Goal: Task Accomplishment & Management: Use online tool/utility

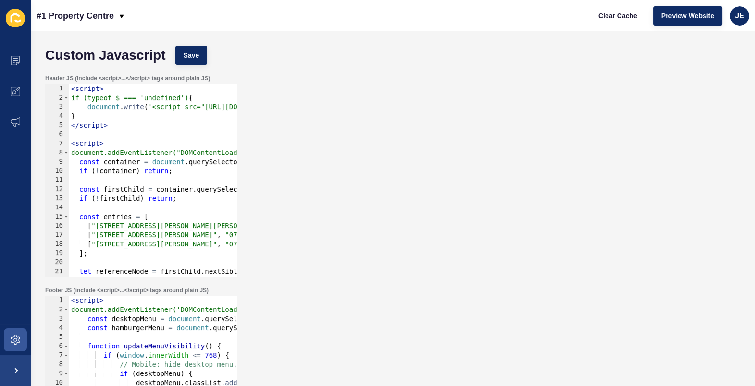
click at [330, 90] on div "Header JS (include <script>...</script> tags around plain JS) firstChild.remove…" at bounding box center [392, 176] width 705 height 212
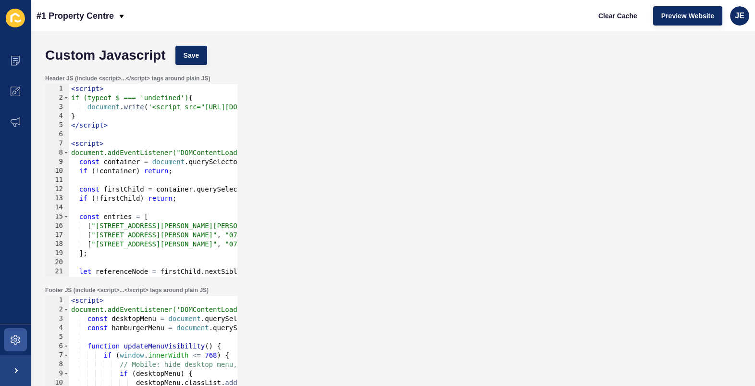
click at [330, 90] on div "Header JS (include <script>...</script> tags around plain JS) firstChild.remove…" at bounding box center [392, 176] width 705 height 212
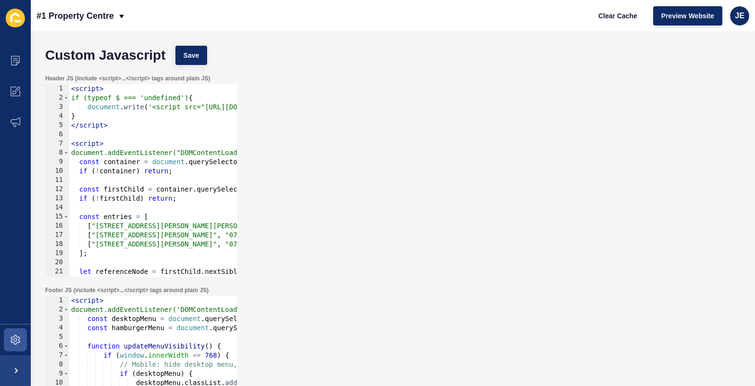
click at [330, 90] on div "Header JS (include <script>...</script> tags around plain JS) firstChild.remove…" at bounding box center [392, 176] width 705 height 212
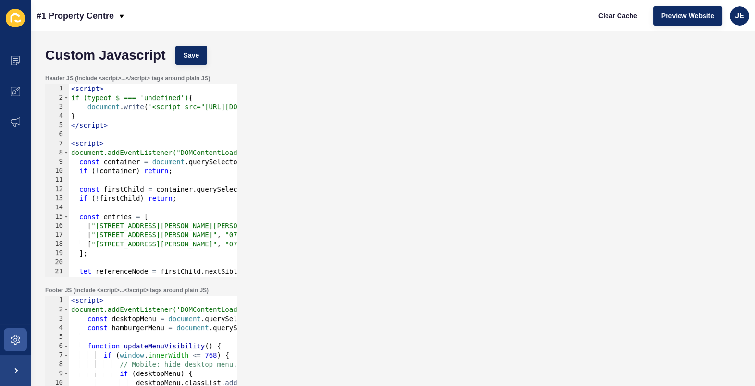
click at [330, 90] on div "Header JS (include <script>...</script> tags around plain JS) firstChild.remove…" at bounding box center [392, 176] width 705 height 212
click at [346, 131] on div "Header JS (include <script>...</script> tags around plain JS) firstChild.remove…" at bounding box center [392, 176] width 705 height 212
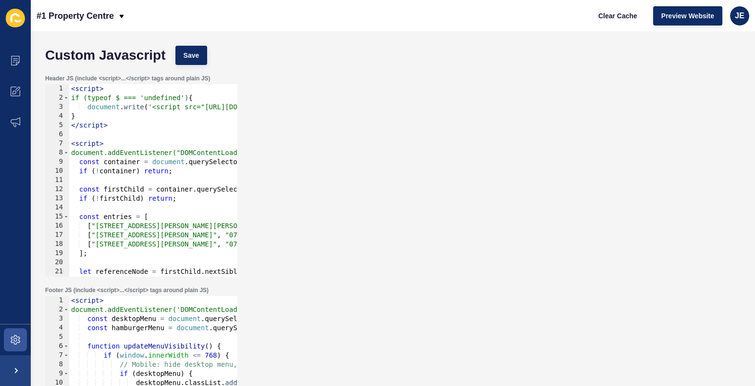
click at [346, 131] on div "Header JS (include <script>...</script> tags around plain JS) firstChild.remove…" at bounding box center [392, 176] width 705 height 212
click at [356, 164] on div "Header JS (include <script>...</script> tags around plain JS) firstChild.remove…" at bounding box center [392, 176] width 705 height 212
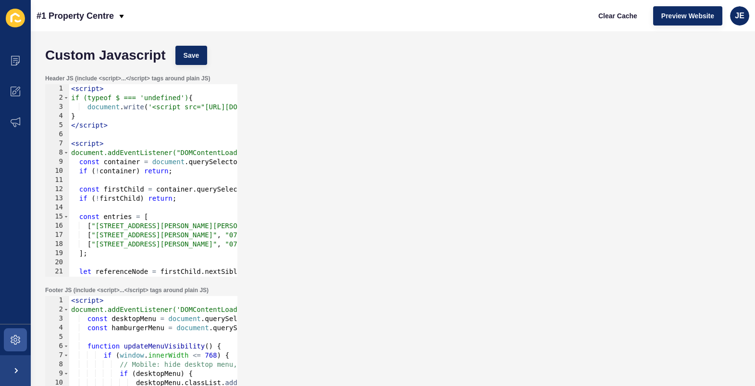
click at [353, 163] on div "Header JS (include <script>...</script> tags around plain JS) firstChild.remove…" at bounding box center [392, 176] width 705 height 212
click at [354, 161] on div "Header JS (include <script>...</script> tags around plain JS) firstChild.remove…" at bounding box center [392, 176] width 705 height 212
click at [357, 162] on div "Header JS (include <script>...</script> tags around plain JS) firstChild.remove…" at bounding box center [392, 176] width 705 height 212
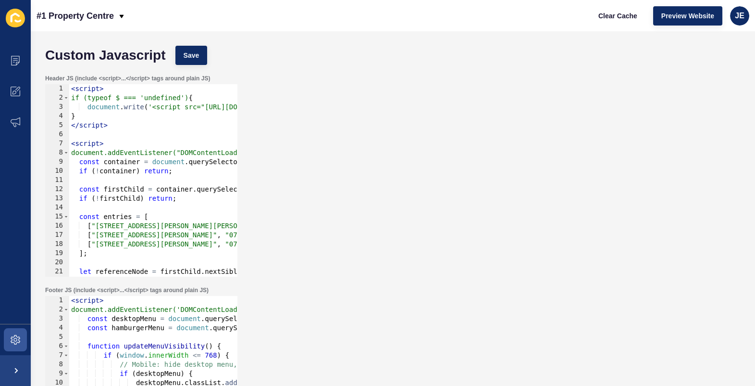
click at [357, 162] on div "Header JS (include <script>...</script> tags around plain JS) firstChild.remove…" at bounding box center [392, 176] width 705 height 212
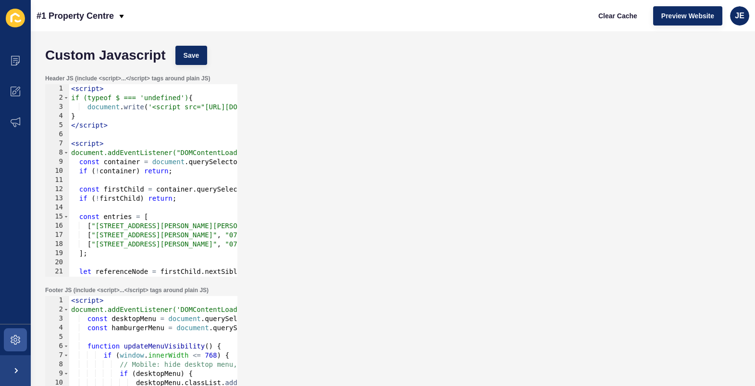
click at [357, 162] on div "Header JS (include <script>...</script> tags around plain JS) firstChild.remove…" at bounding box center [392, 176] width 705 height 212
click at [411, 192] on div "Header JS (include <script>...</script> tags around plain JS) firstChild.remove…" at bounding box center [392, 176] width 705 height 212
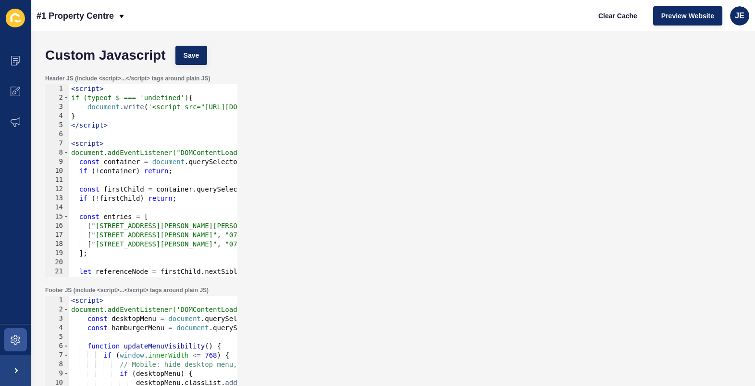
click at [411, 192] on div "Header JS (include <script>...</script> tags around plain JS) firstChild.remove…" at bounding box center [392, 176] width 705 height 212
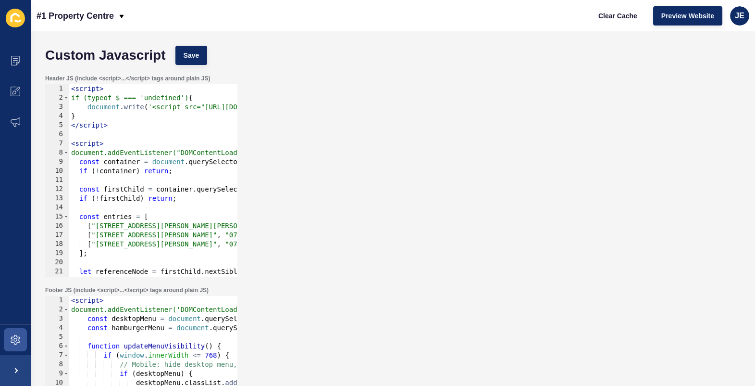
click at [411, 192] on div "Header JS (include <script>...</script> tags around plain JS) firstChild.remove…" at bounding box center [392, 176] width 705 height 212
click at [415, 196] on div "Header JS (include <script>...</script> tags around plain JS) firstChild.remove…" at bounding box center [392, 176] width 705 height 212
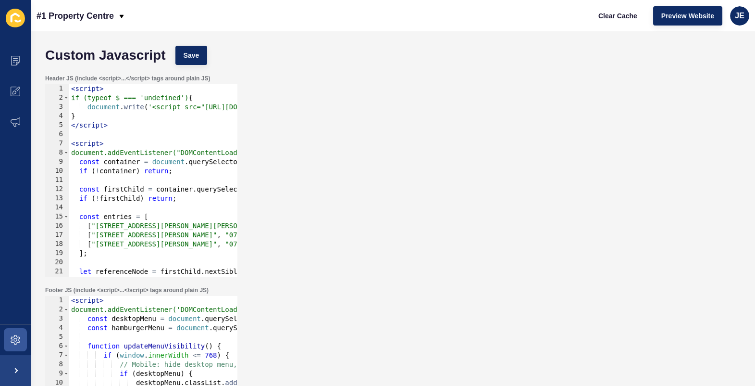
click at [415, 196] on div "Header JS (include <script>...</script> tags around plain JS) firstChild.remove…" at bounding box center [392, 176] width 705 height 212
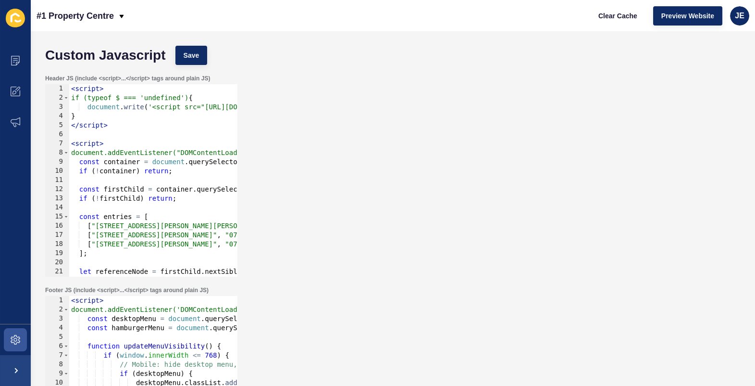
click at [415, 196] on div "Header JS (include <script>...</script> tags around plain JS) firstChild.remove…" at bounding box center [392, 176] width 705 height 212
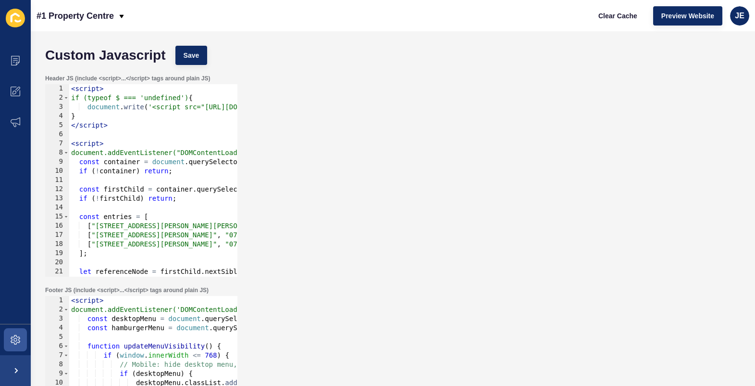
click at [415, 196] on div "Header JS (include <script>...</script> tags around plain JS) firstChild.remove…" at bounding box center [392, 176] width 705 height 212
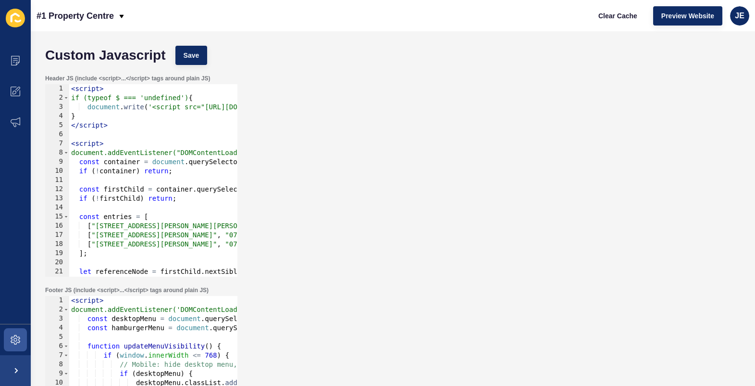
click at [415, 196] on div "Header JS (include <script>...</script> tags around plain JS) firstChild.remove…" at bounding box center [392, 176] width 705 height 212
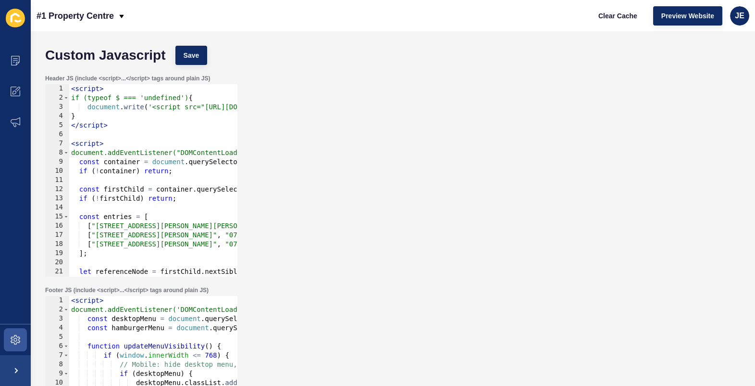
click at [415, 196] on div "Header JS (include <script>...</script> tags around plain JS) firstChild.remove…" at bounding box center [392, 176] width 705 height 212
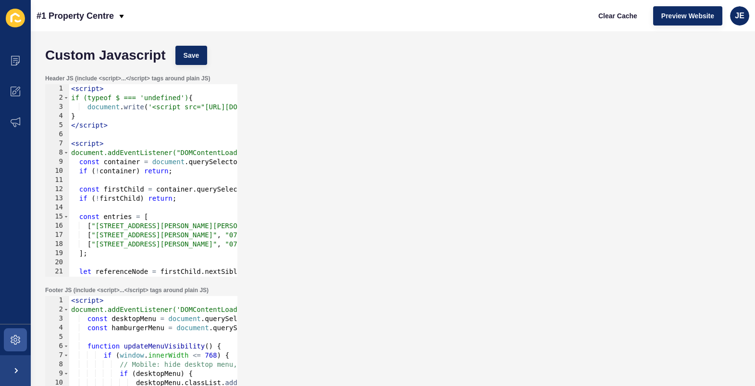
click at [415, 196] on div "Header JS (include <script>...</script> tags around plain JS) firstChild.remove…" at bounding box center [392, 176] width 705 height 212
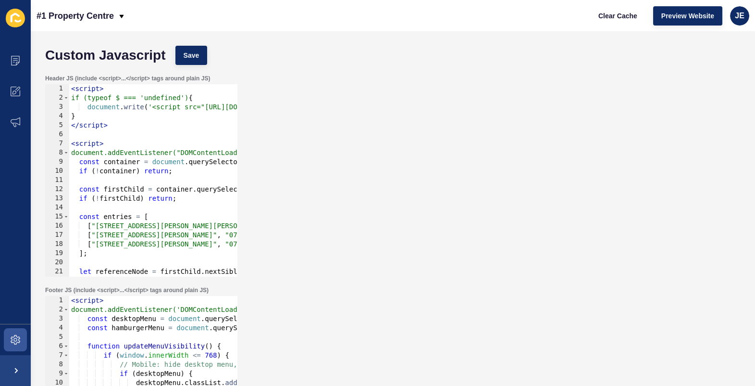
click at [415, 196] on div "Header JS (include <script>...</script> tags around plain JS) firstChild.remove…" at bounding box center [392, 176] width 705 height 212
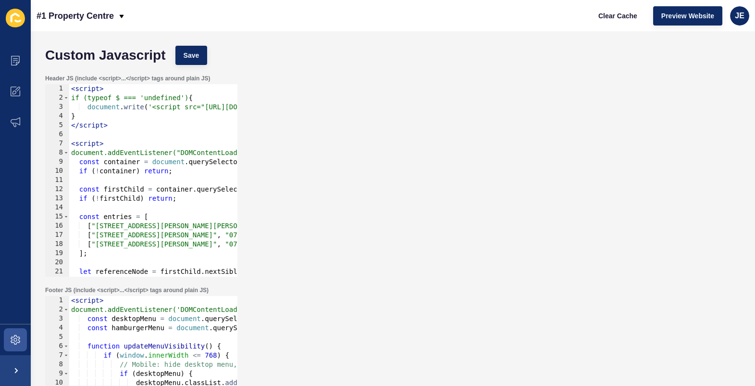
click at [415, 196] on div "Header JS (include <script>...</script> tags around plain JS) firstChild.remove…" at bounding box center [392, 176] width 705 height 212
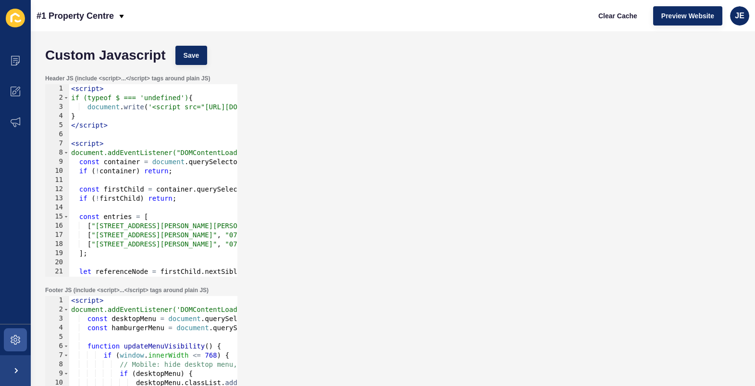
click at [415, 196] on div "Header JS (include <script>...</script> tags around plain JS) firstChild.remove…" at bounding box center [392, 176] width 705 height 212
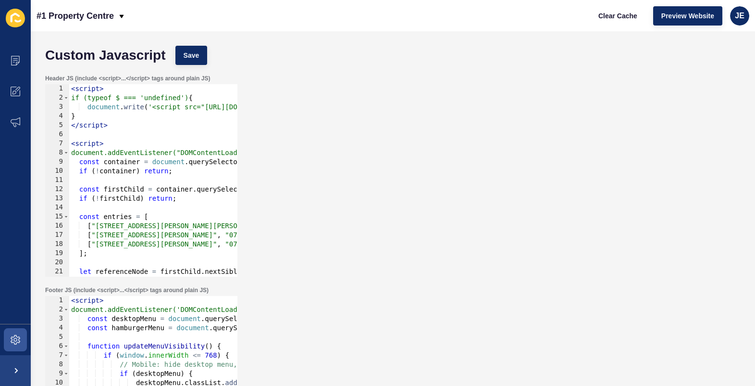
click at [415, 196] on div "Header JS (include <script>...</script> tags around plain JS) firstChild.remove…" at bounding box center [392, 176] width 705 height 212
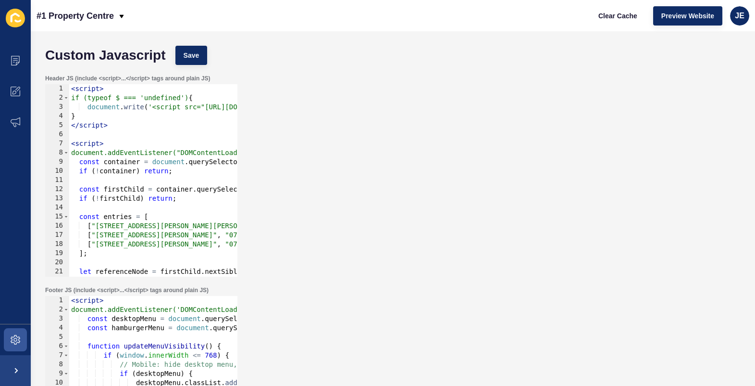
click at [415, 196] on div "Header JS (include <script>...</script> tags around plain JS) firstChild.remove…" at bounding box center [392, 176] width 705 height 212
click at [488, 236] on div "Header JS (include <script>...</script> tags around plain JS) firstChild.remove…" at bounding box center [392, 176] width 705 height 212
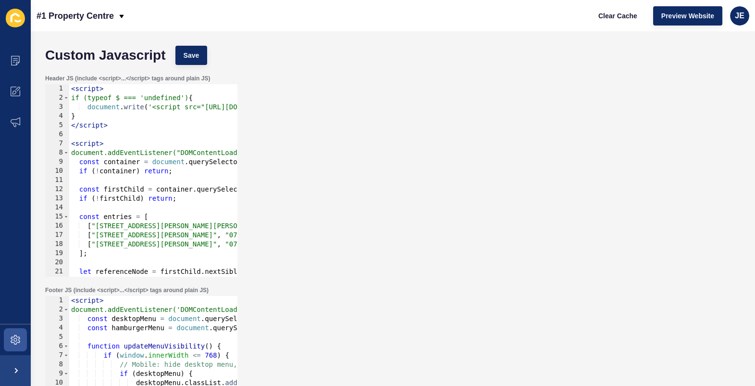
click at [488, 236] on div "Header JS (include <script>...</script> tags around plain JS) firstChild.remove…" at bounding box center [392, 176] width 705 height 212
click at [415, 126] on div "Header JS (include <script>...</script> tags around plain JS) firstChild.remove…" at bounding box center [392, 176] width 705 height 212
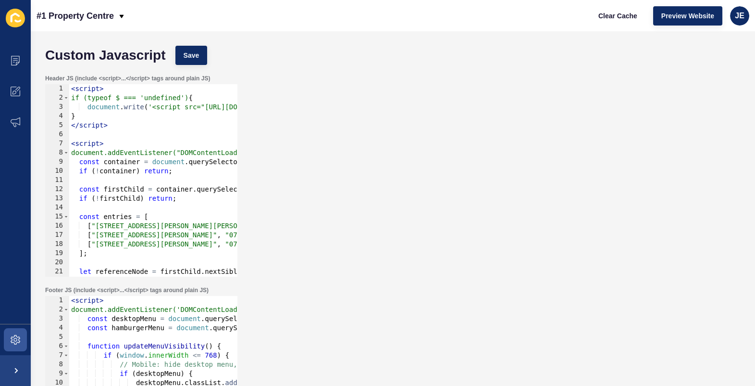
click at [415, 126] on div "Header JS (include <script>...</script> tags around plain JS) firstChild.remove…" at bounding box center [392, 176] width 705 height 212
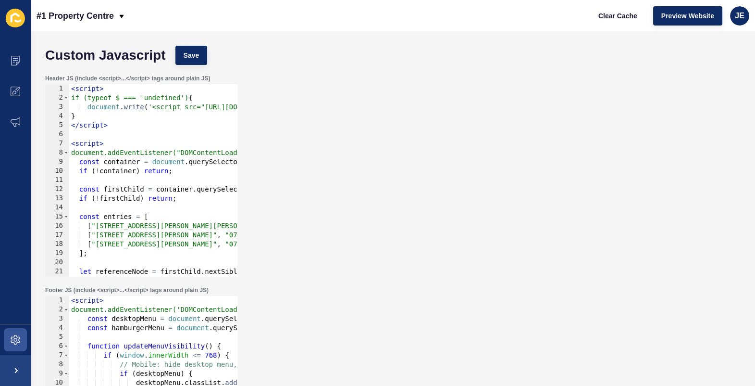
click at [415, 126] on div "Header JS (include <script>...</script> tags around plain JS) firstChild.remove…" at bounding box center [392, 176] width 705 height 212
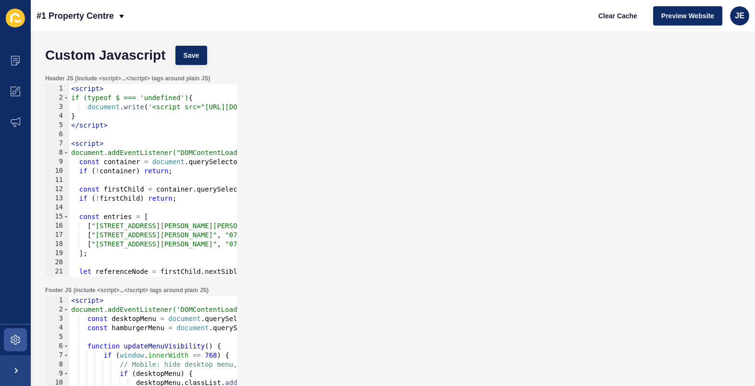
click at [415, 126] on div "Header JS (include <script>...</script> tags around plain JS) firstChild.remove…" at bounding box center [392, 176] width 705 height 212
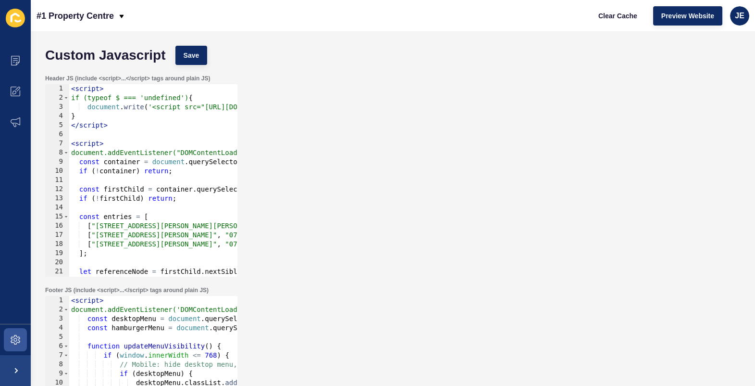
click at [415, 126] on div "Header JS (include <script>...</script> tags around plain JS) firstChild.remove…" at bounding box center [392, 176] width 705 height 212
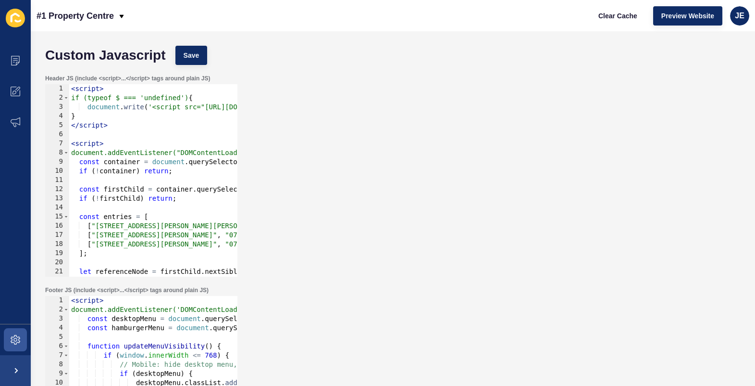
click at [415, 126] on div "Header JS (include <script>...</script> tags around plain JS) firstChild.remove…" at bounding box center [392, 176] width 705 height 212
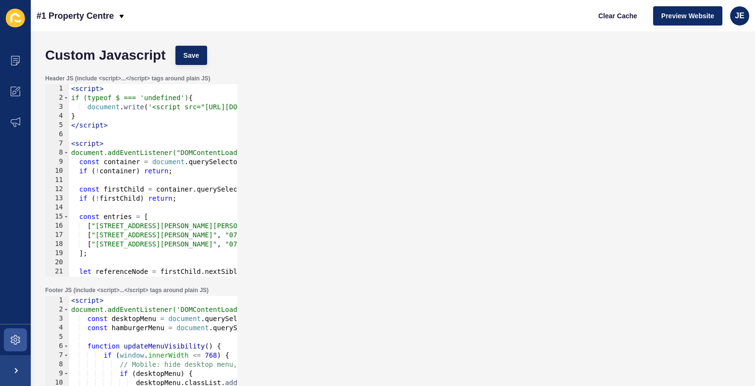
click at [415, 126] on div "Header JS (include <script>...</script> tags around plain JS) firstChild.remove…" at bounding box center [392, 176] width 705 height 212
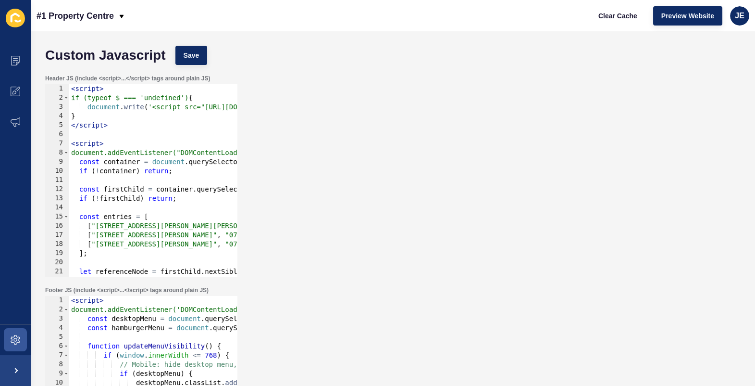
click at [415, 126] on div "Header JS (include <script>...</script> tags around plain JS) firstChild.remove…" at bounding box center [392, 176] width 705 height 212
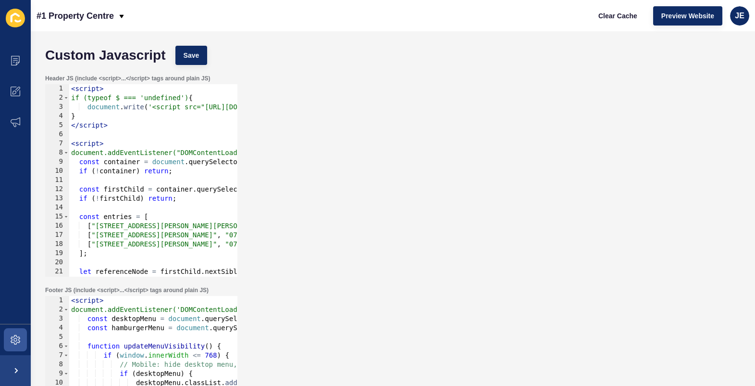
click at [415, 126] on div "Header JS (include <script>...</script> tags around plain JS) firstChild.remove…" at bounding box center [392, 176] width 705 height 212
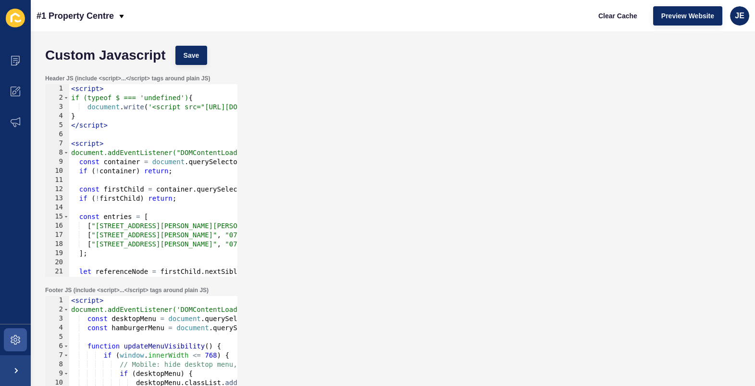
click at [452, 250] on div "Header JS (include <script>...</script> tags around plain JS) firstChild.remove…" at bounding box center [392, 176] width 705 height 212
click at [383, 170] on div "Header JS (include <script>...</script> tags around plain JS) firstChild.remove…" at bounding box center [392, 176] width 705 height 212
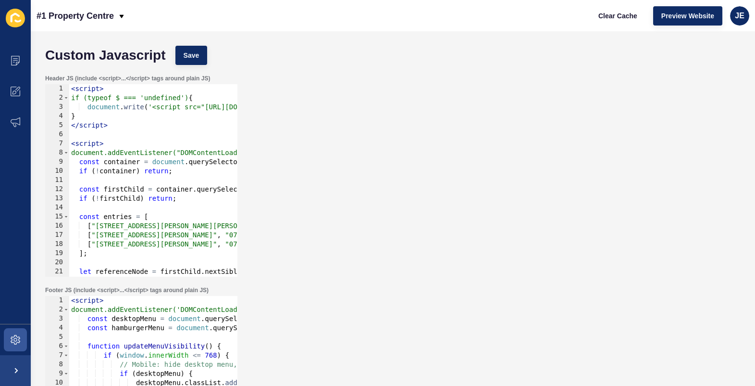
click at [383, 170] on div "Header JS (include <script>...</script> tags around plain JS) firstChild.remove…" at bounding box center [392, 176] width 705 height 212
click at [128, 132] on div "< script > if (typeof $ === 'undefined') { document . write ( '<script src="[UR…" at bounding box center [257, 189] width 376 height 211
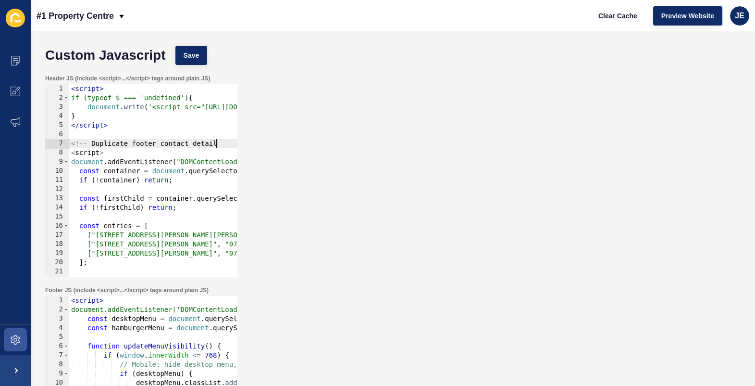
scroll to position [0, 10]
click at [126, 146] on div "< script > if (typeof $ === 'undefined') { document . write ( '<script src="[UR…" at bounding box center [257, 189] width 376 height 211
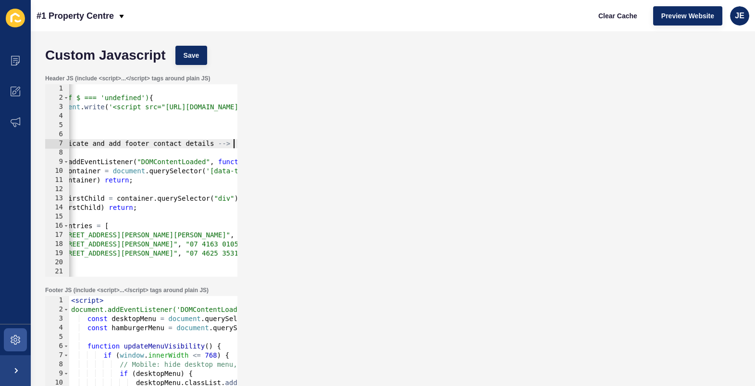
scroll to position [0, 39]
type textarea "<!-- Duplicate and add footer contact details -->"
click at [198, 52] on span "Save" at bounding box center [192, 55] width 16 height 10
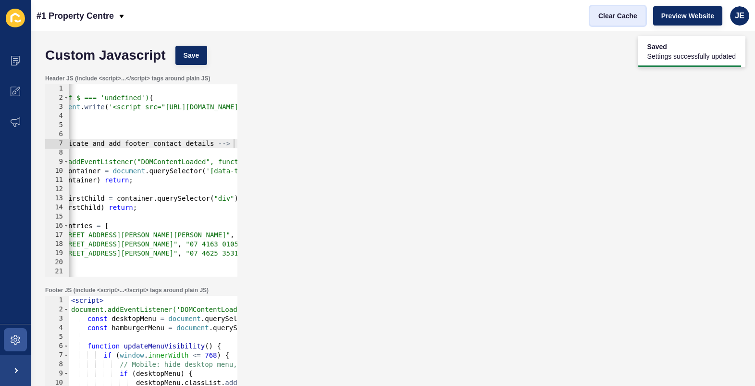
click at [635, 16] on span "Clear Cache" at bounding box center [618, 16] width 39 height 10
click at [377, 183] on div "Header JS (include <script>...</script> tags around plain JS) <!-- Duplicate an…" at bounding box center [392, 176] width 705 height 212
click at [624, 183] on div "Header JS (include <script>...</script> tags around plain JS) <!-- Duplicate an…" at bounding box center [392, 176] width 705 height 212
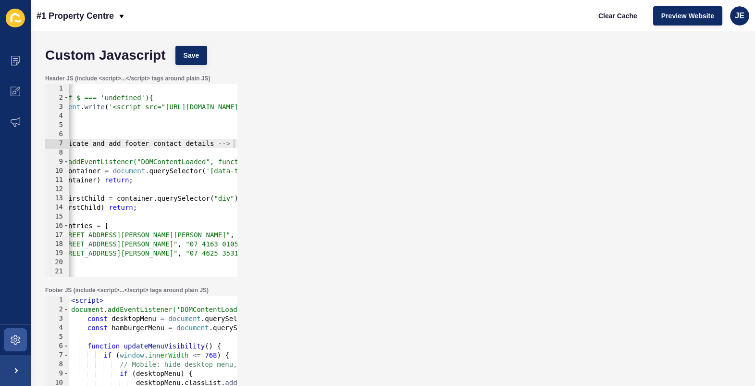
click at [624, 183] on div "Header JS (include <script>...</script> tags around plain JS) <!-- Duplicate an…" at bounding box center [392, 176] width 705 height 212
click at [564, 241] on div "Header JS (include <script>...</script> tags around plain JS) <!-- Duplicate an…" at bounding box center [392, 176] width 705 height 212
click at [346, 134] on div "Header JS (include <script>...</script> tags around plain JS) <!-- Duplicate an…" at bounding box center [392, 176] width 705 height 212
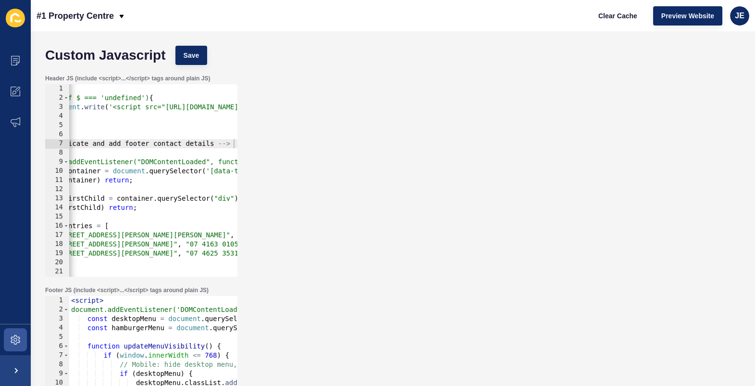
click at [346, 134] on div "Header JS (include <script>...</script> tags around plain JS) <!-- Duplicate an…" at bounding box center [392, 176] width 705 height 212
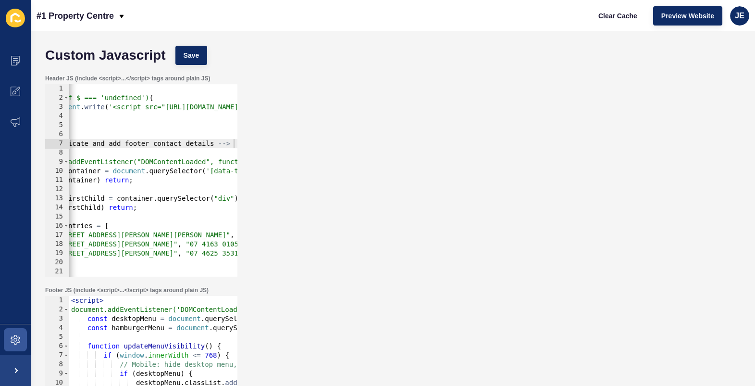
click at [346, 134] on div "Header JS (include <script>...</script> tags around plain JS) <!-- Duplicate an…" at bounding box center [392, 176] width 705 height 212
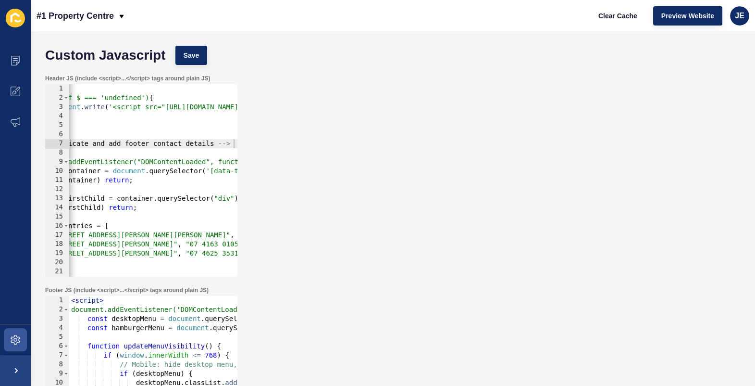
click at [346, 134] on div "Header JS (include <script>...</script> tags around plain JS) <!-- Duplicate an…" at bounding box center [392, 176] width 705 height 212
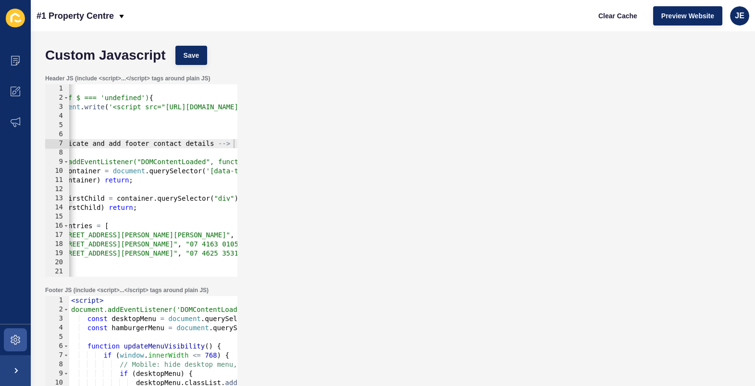
click at [346, 134] on div "Header JS (include <script>...</script> tags around plain JS) <!-- Duplicate an…" at bounding box center [392, 176] width 705 height 212
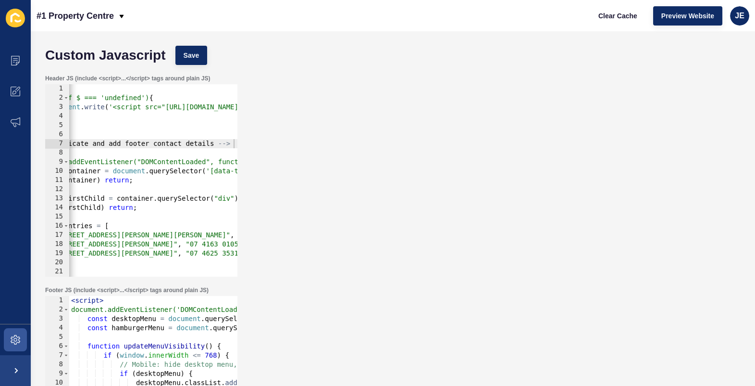
click at [346, 134] on div "Header JS (include <script>...</script> tags around plain JS) <!-- Duplicate an…" at bounding box center [392, 176] width 705 height 212
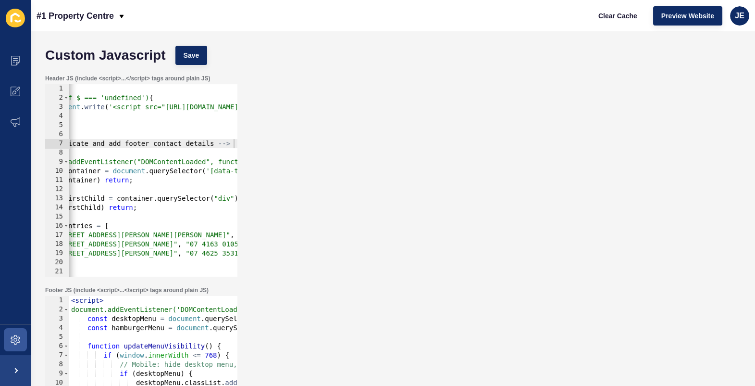
click at [346, 134] on div "Header JS (include <script>...</script> tags around plain JS) <!-- Duplicate an…" at bounding box center [392, 176] width 705 height 212
click at [463, 296] on div "Footer JS (include <script>...</script> tags around plain JS) 1 2 3 4 5 6 7 8 9…" at bounding box center [392, 387] width 705 height 212
click at [340, 223] on div "Header JS (include <script>...</script> tags around plain JS) <!-- Duplicate an…" at bounding box center [392, 176] width 705 height 212
click at [388, 88] on div "Header JS (include <script>...</script> tags around plain JS) <!-- Duplicate an…" at bounding box center [392, 176] width 705 height 212
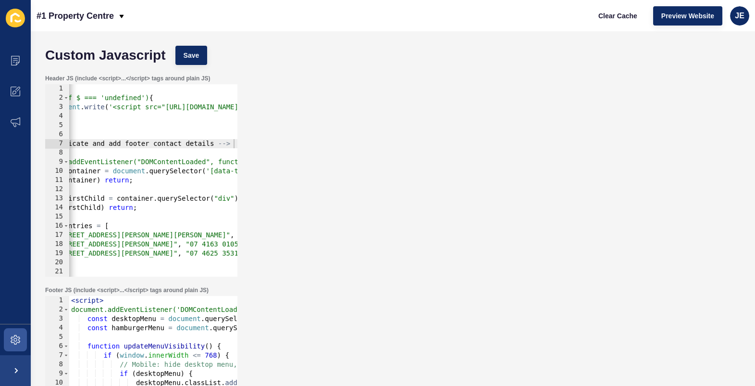
click at [388, 88] on div "Header JS (include <script>...</script> tags around plain JS) <!-- Duplicate an…" at bounding box center [392, 176] width 705 height 212
click at [320, 113] on div "Header JS (include <script>...</script> tags around plain JS) <!-- Duplicate an…" at bounding box center [392, 176] width 705 height 212
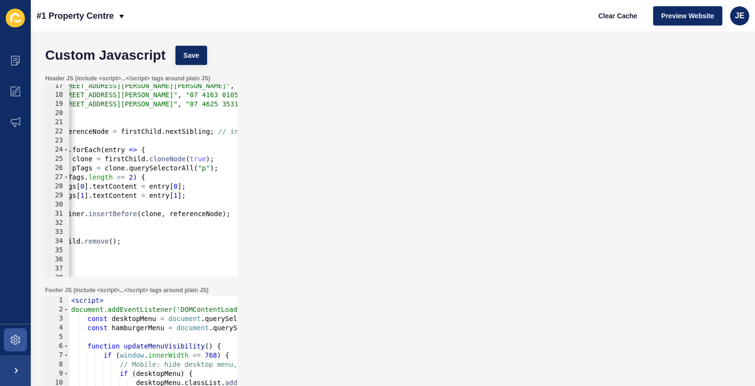
scroll to position [150, 0]
click at [374, 245] on div "Header JS (include <script>...</script> tags around plain JS) <!-- Duplicate an…" at bounding box center [392, 176] width 705 height 212
